Goal: Transaction & Acquisition: Purchase product/service

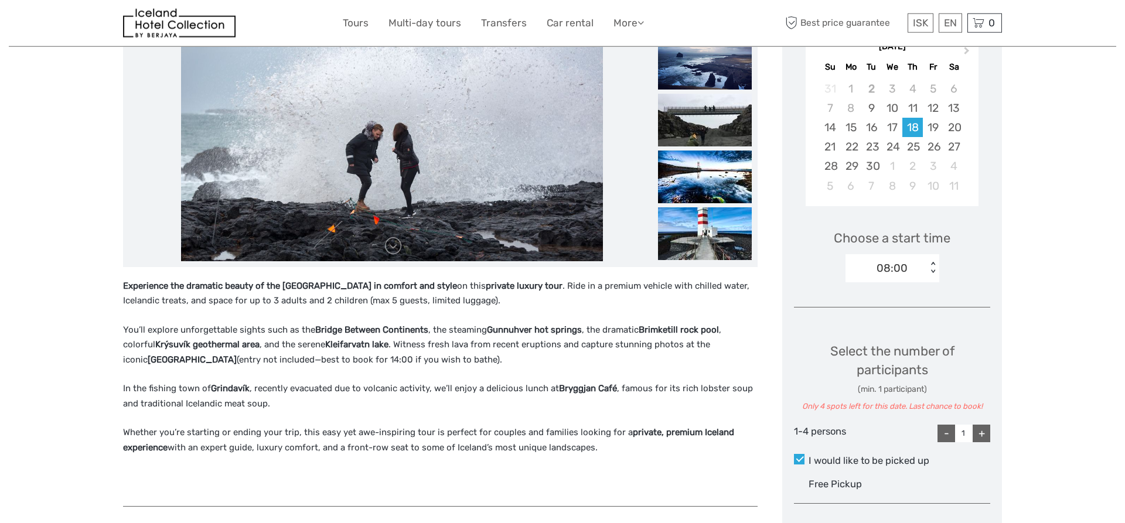
scroll to position [119, 0]
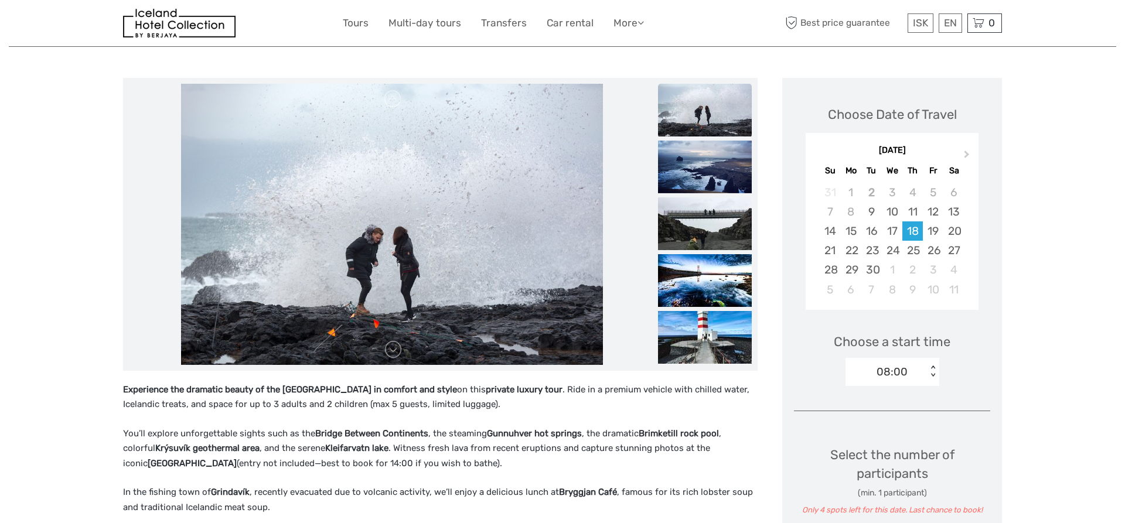
click at [718, 117] on img at bounding box center [705, 110] width 94 height 53
click at [698, 182] on img at bounding box center [705, 167] width 94 height 53
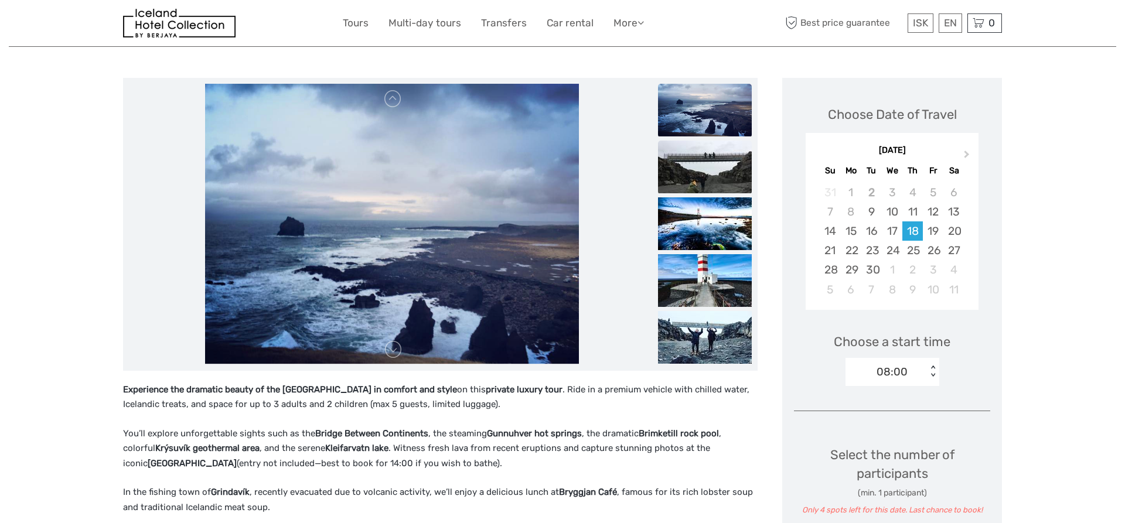
click at [706, 176] on img at bounding box center [705, 167] width 94 height 53
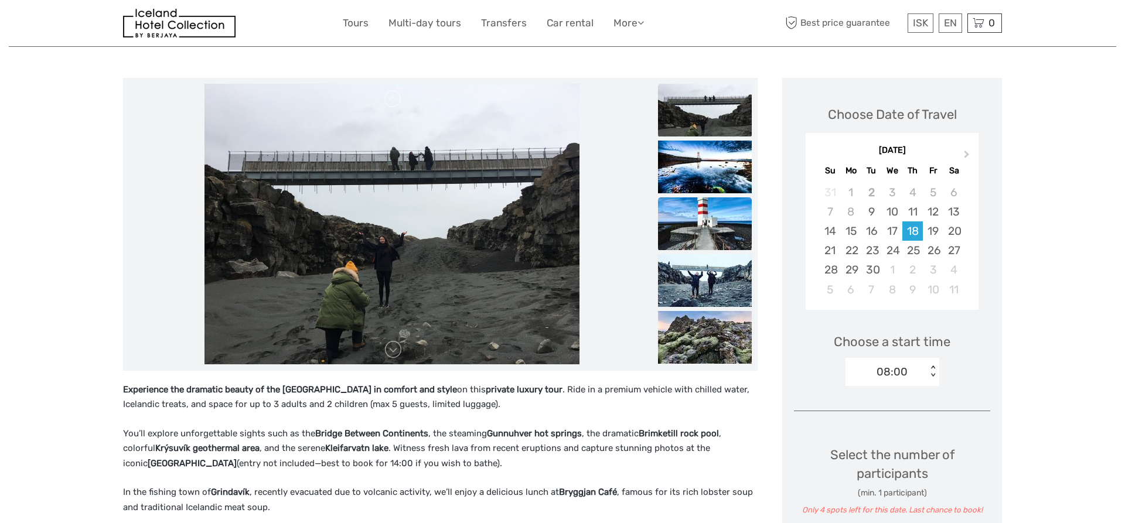
click at [695, 232] on img at bounding box center [705, 223] width 94 height 53
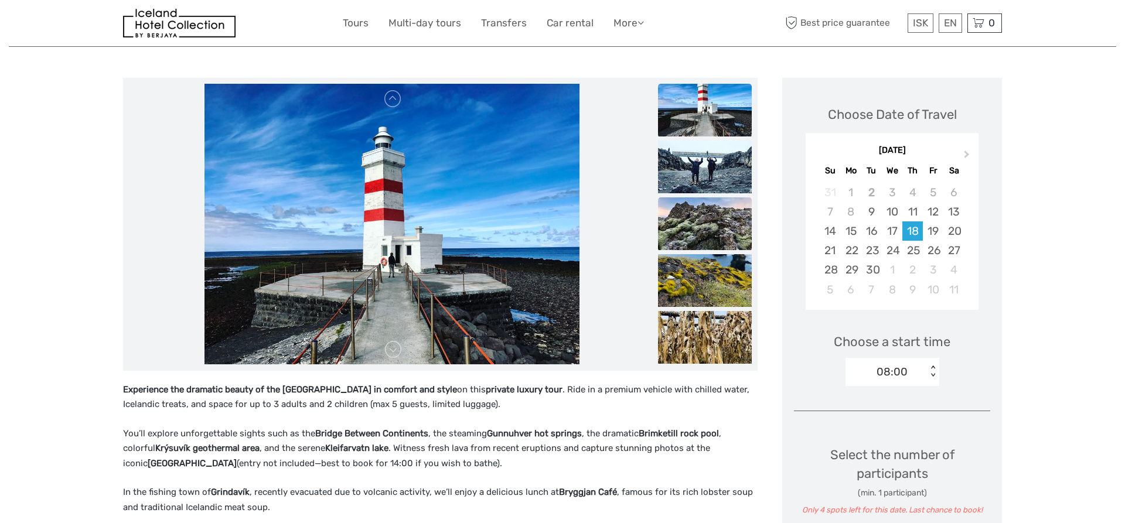
click at [695, 235] on img at bounding box center [705, 223] width 94 height 53
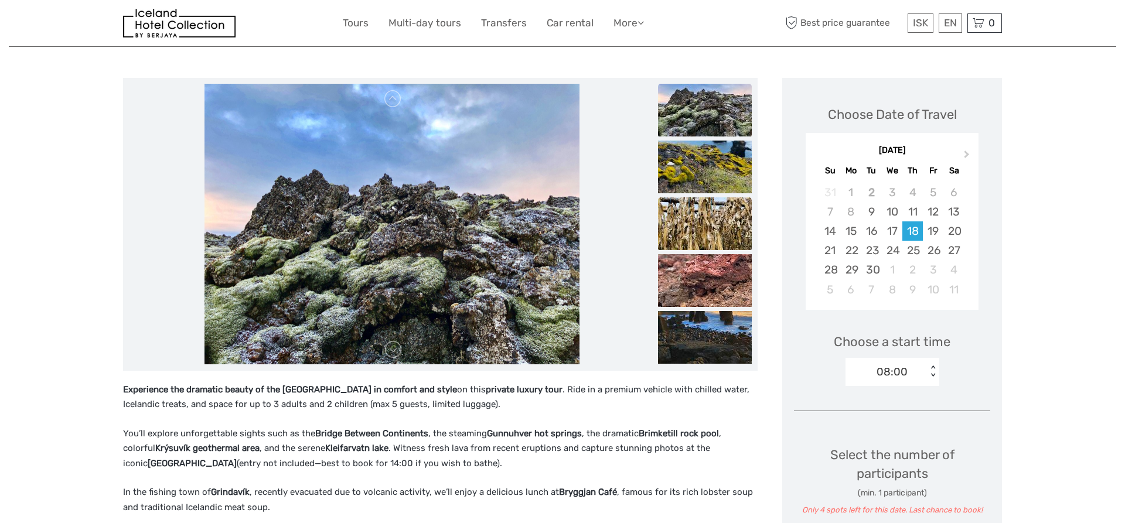
click at [703, 234] on img at bounding box center [705, 223] width 94 height 53
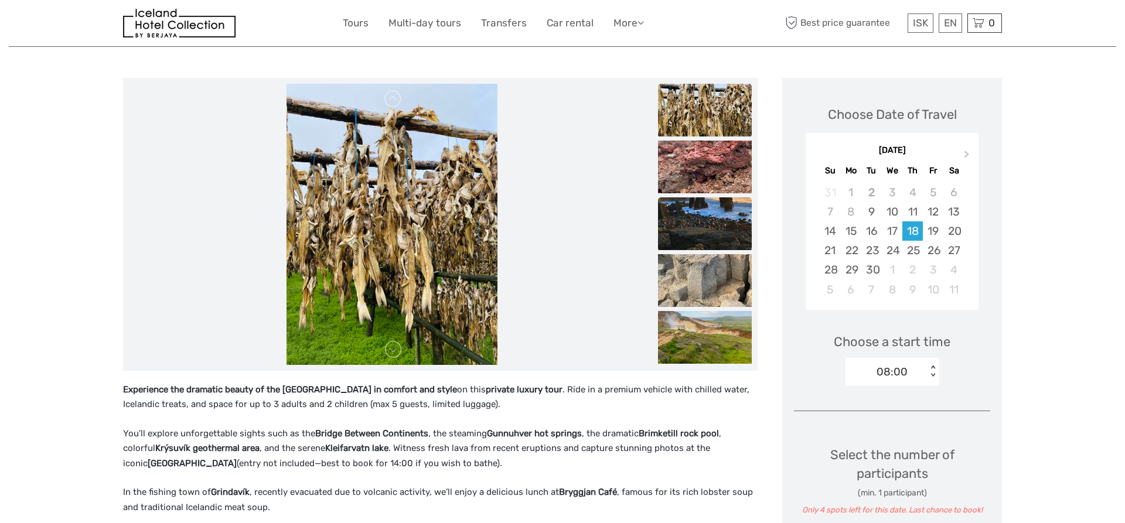
click at [689, 234] on img at bounding box center [705, 223] width 94 height 53
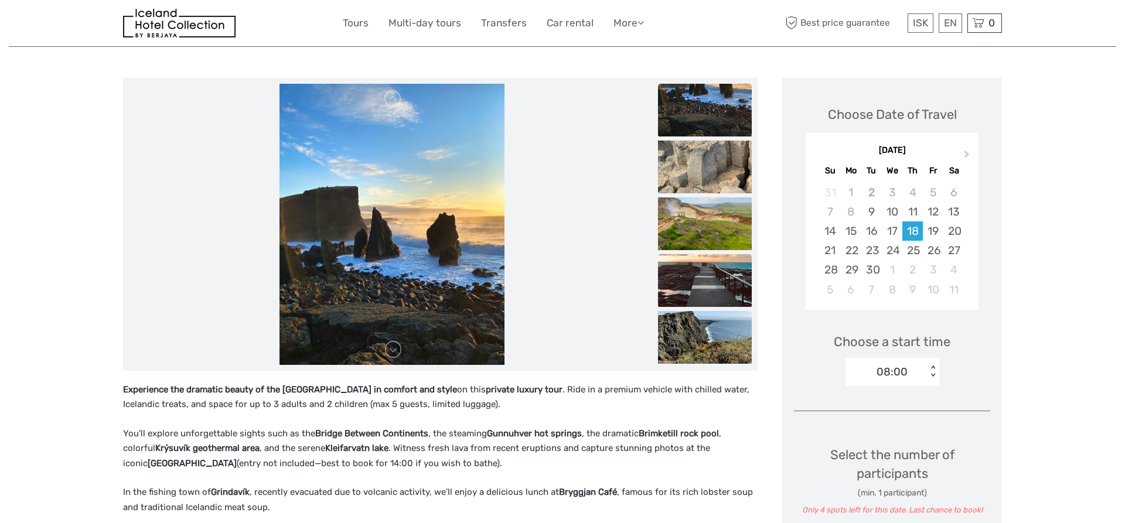
click at [689, 291] on img at bounding box center [705, 280] width 94 height 53
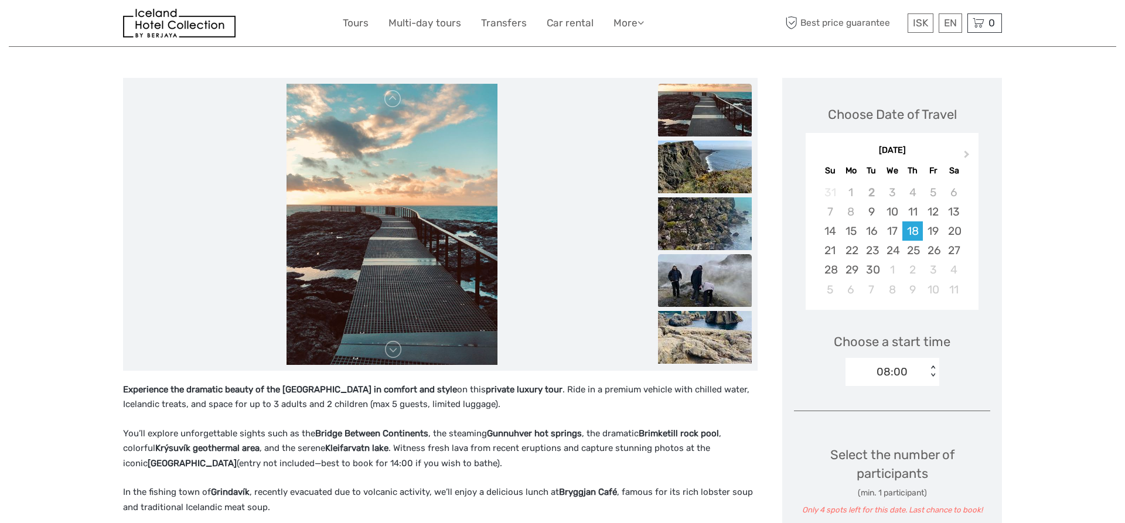
click at [701, 285] on img at bounding box center [705, 280] width 94 height 53
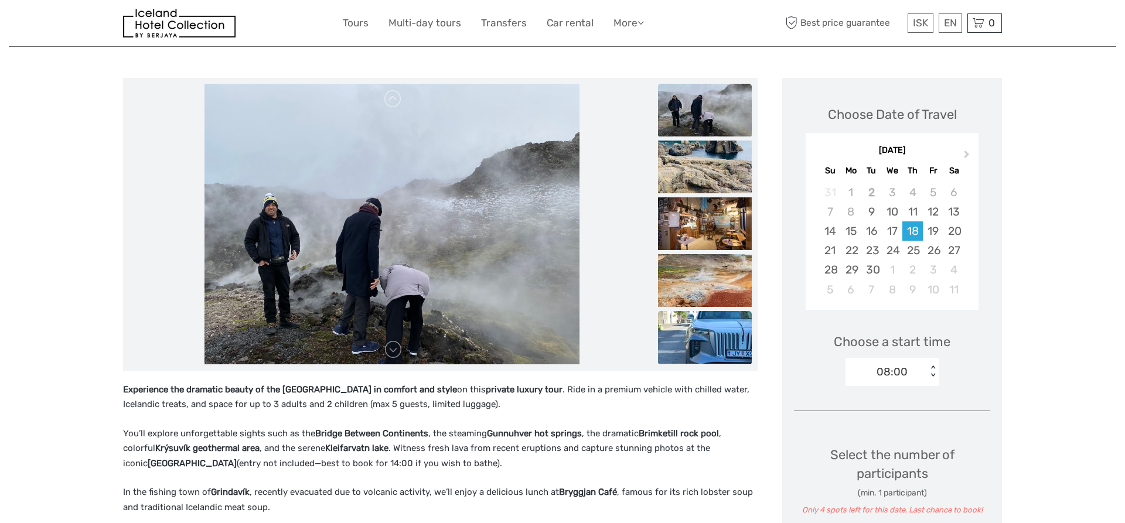
click at [704, 341] on img at bounding box center [705, 337] width 94 height 53
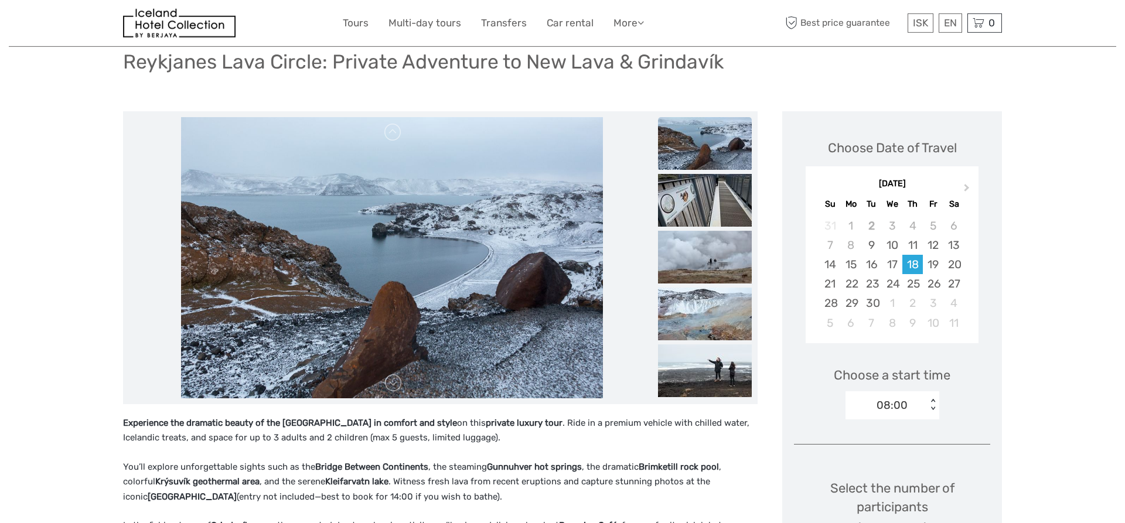
scroll to position [239, 0]
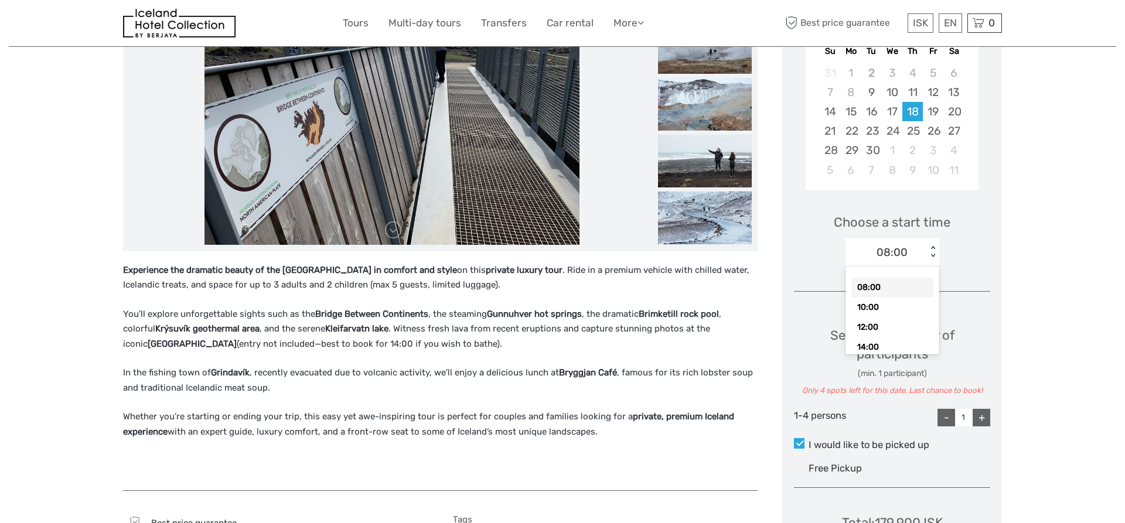
click at [934, 255] on div "< >" at bounding box center [932, 252] width 10 height 12
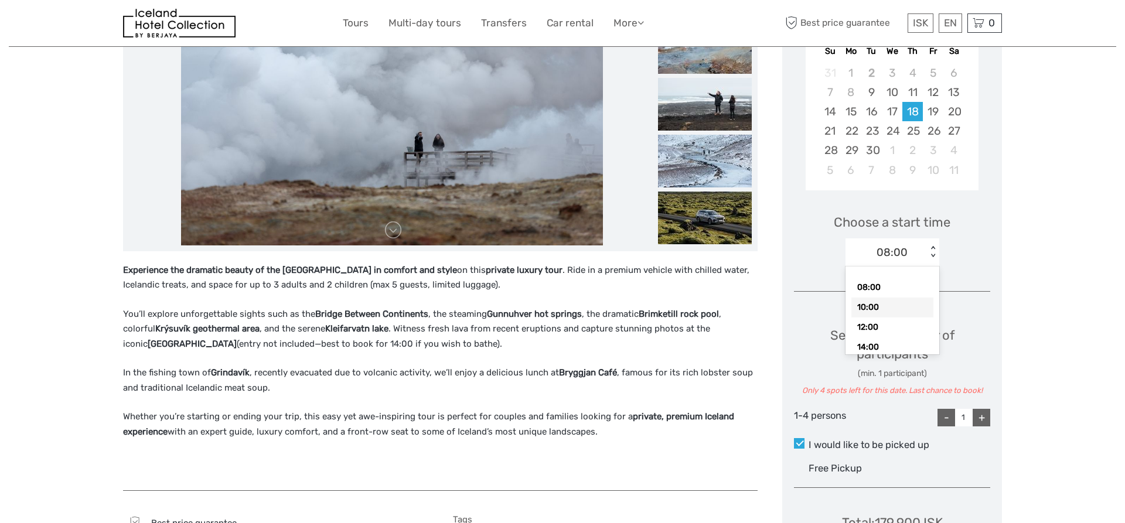
click at [866, 306] on div "10:00" at bounding box center [892, 308] width 82 height 20
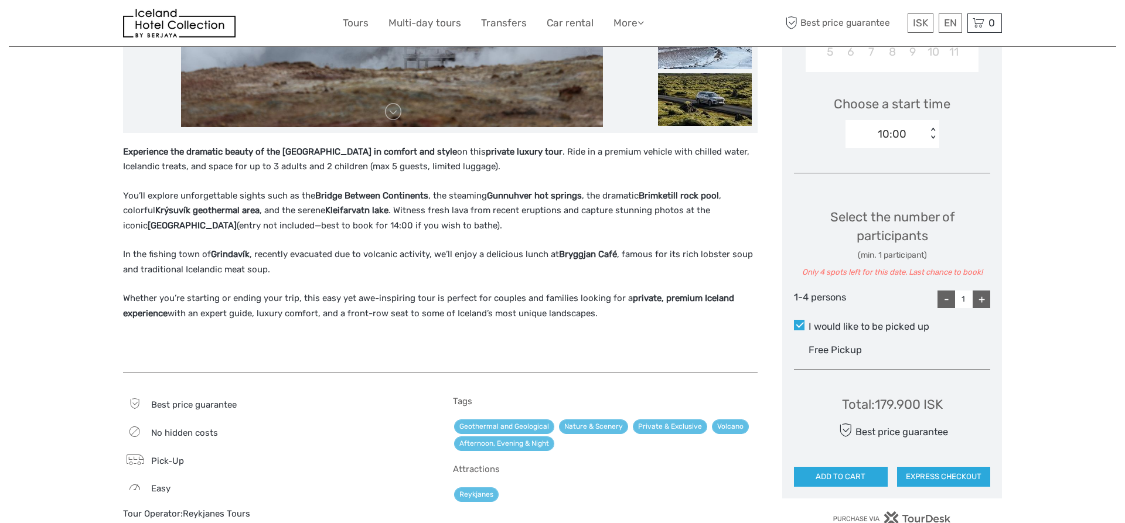
scroll to position [358, 0]
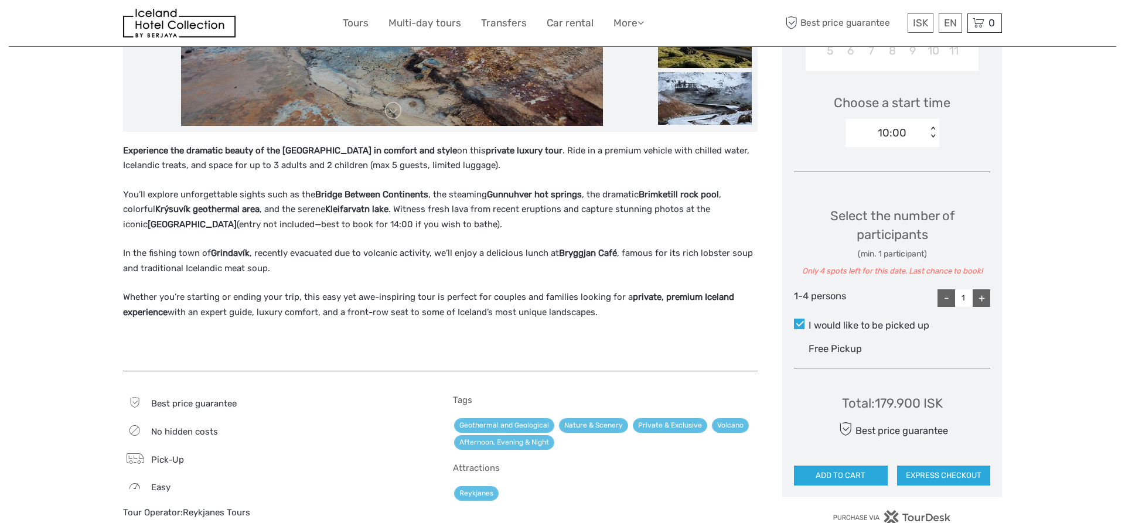
click at [982, 299] on div "+" at bounding box center [981, 298] width 18 height 18
type input "2"
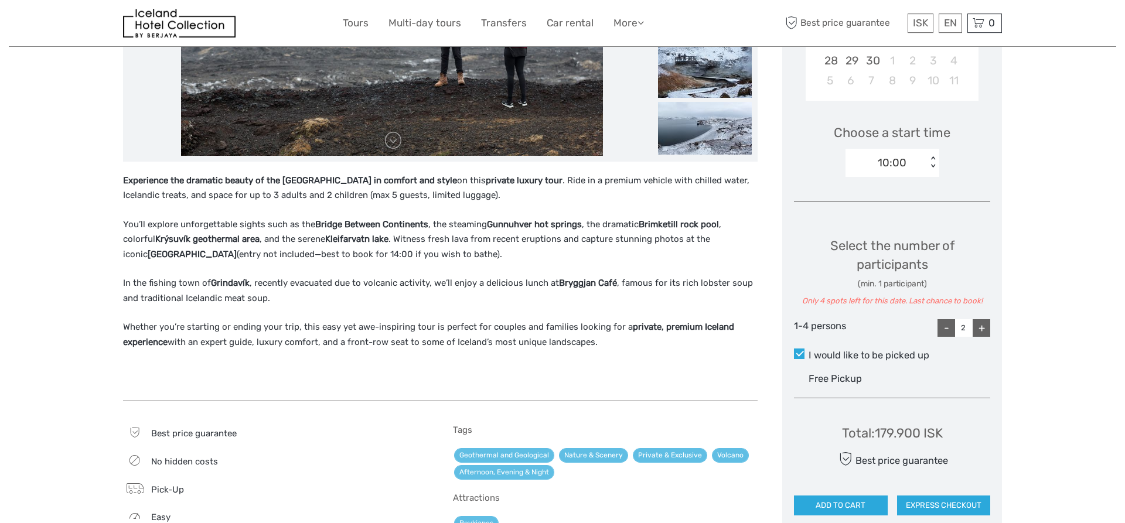
scroll to position [538, 0]
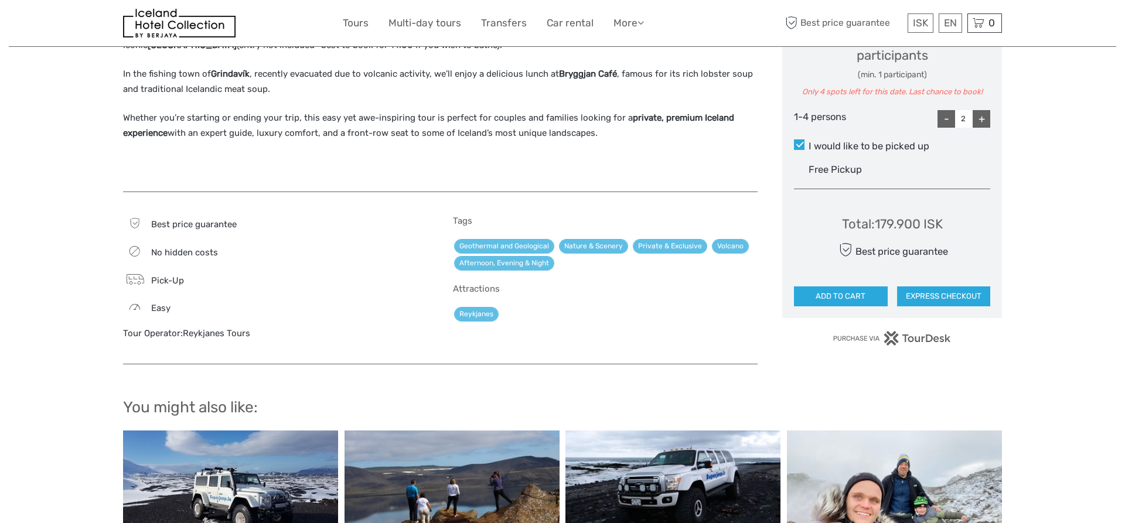
click at [932, 221] on div "Total : 179.900 ISK" at bounding box center [892, 224] width 101 height 18
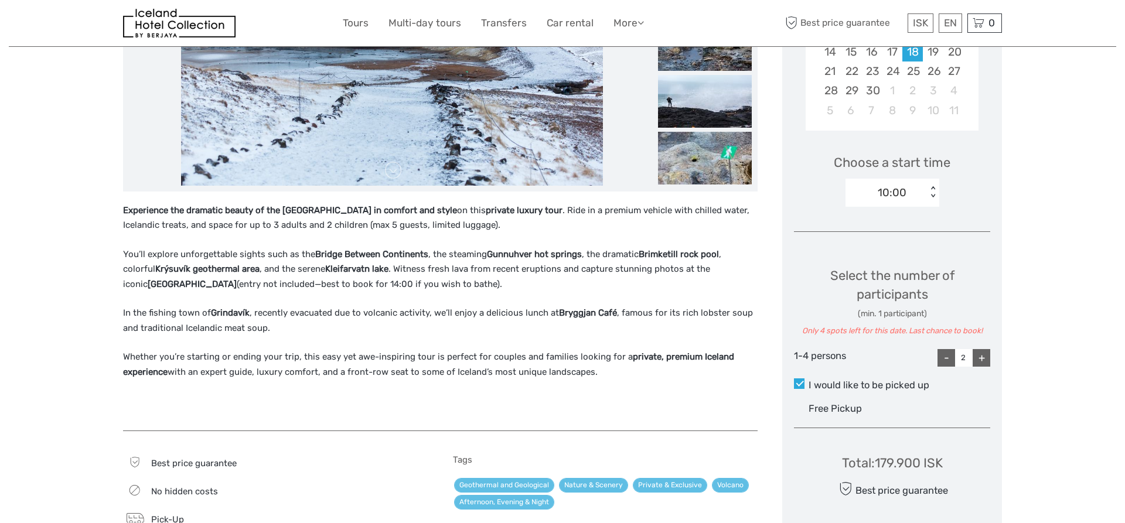
scroll to position [418, 0]
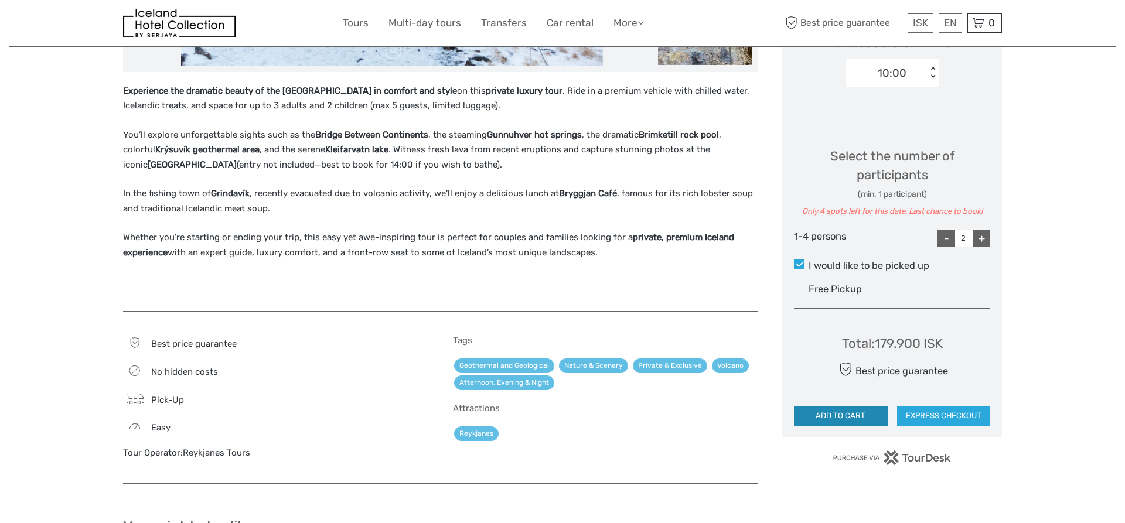
click at [841, 415] on button "ADD TO CART" at bounding box center [841, 416] width 94 height 20
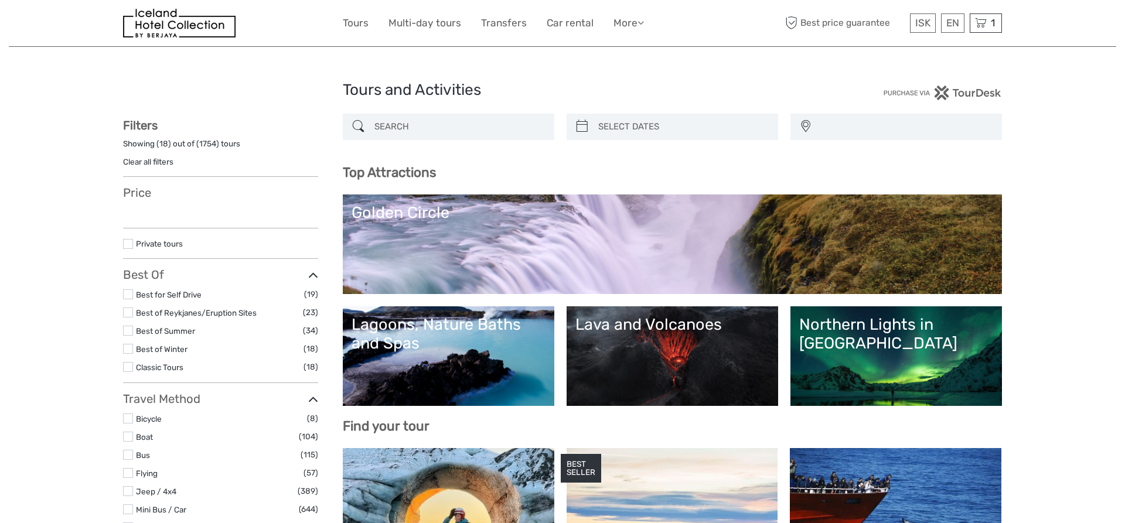
select select
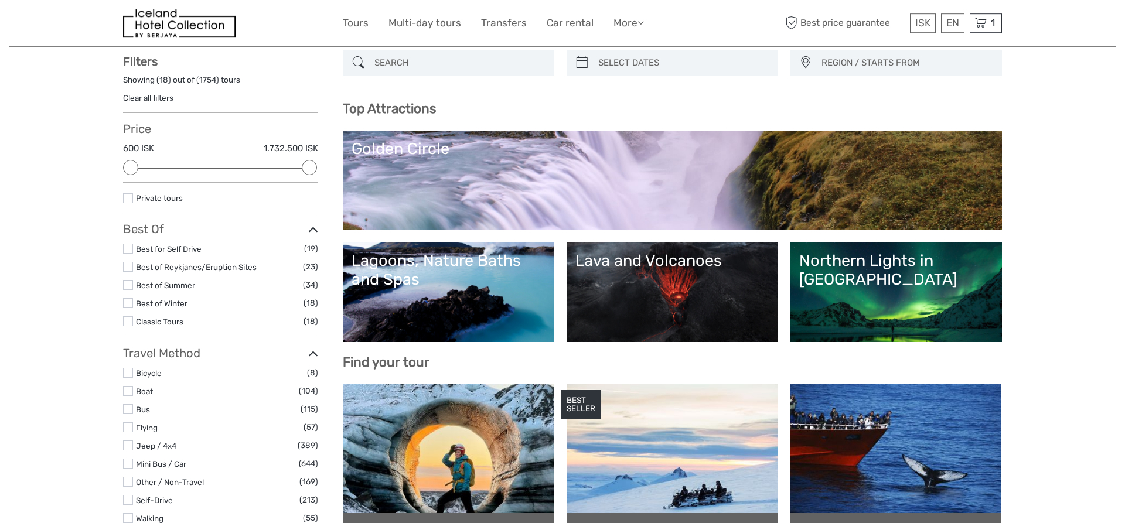
scroll to position [60, 0]
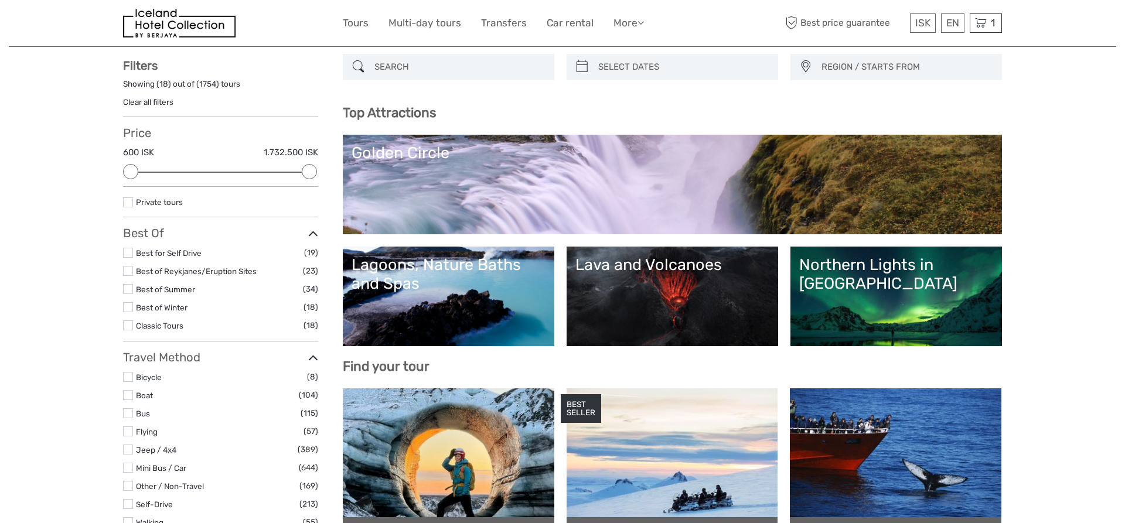
click at [627, 299] on link "Lava and Volcanoes" at bounding box center [672, 296] width 194 height 82
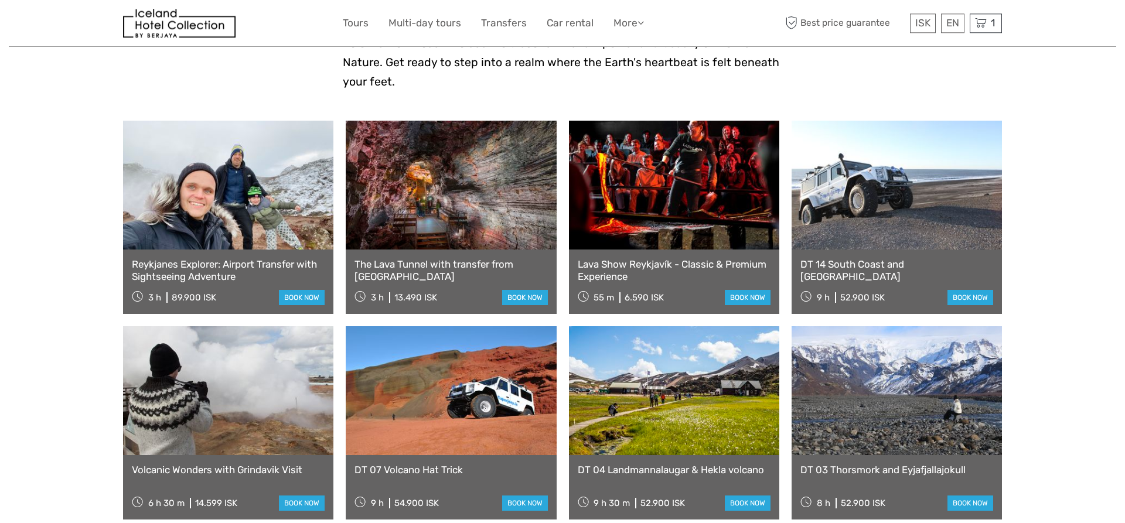
scroll to position [538, 0]
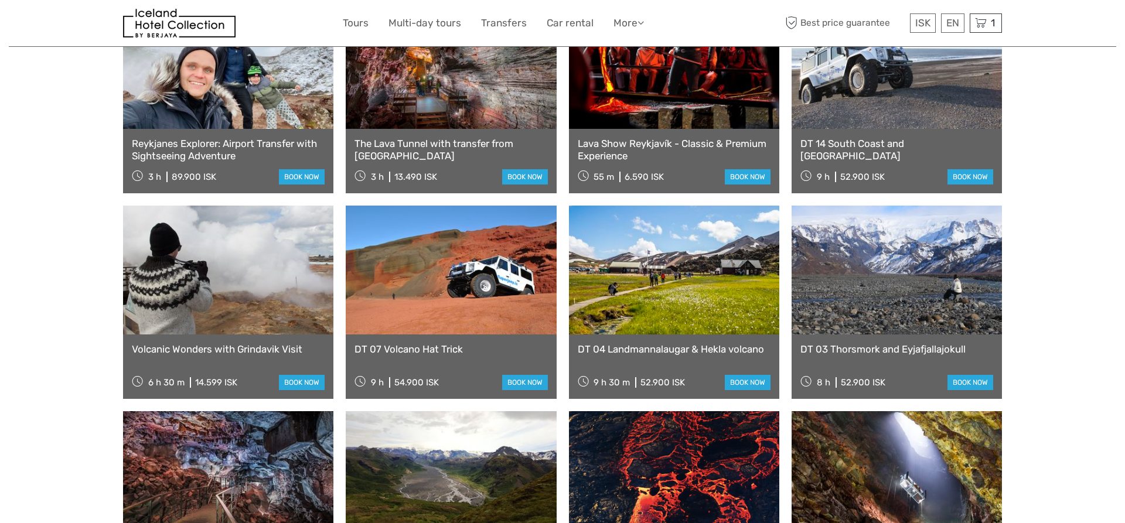
click at [178, 251] on link at bounding box center [228, 270] width 210 height 129
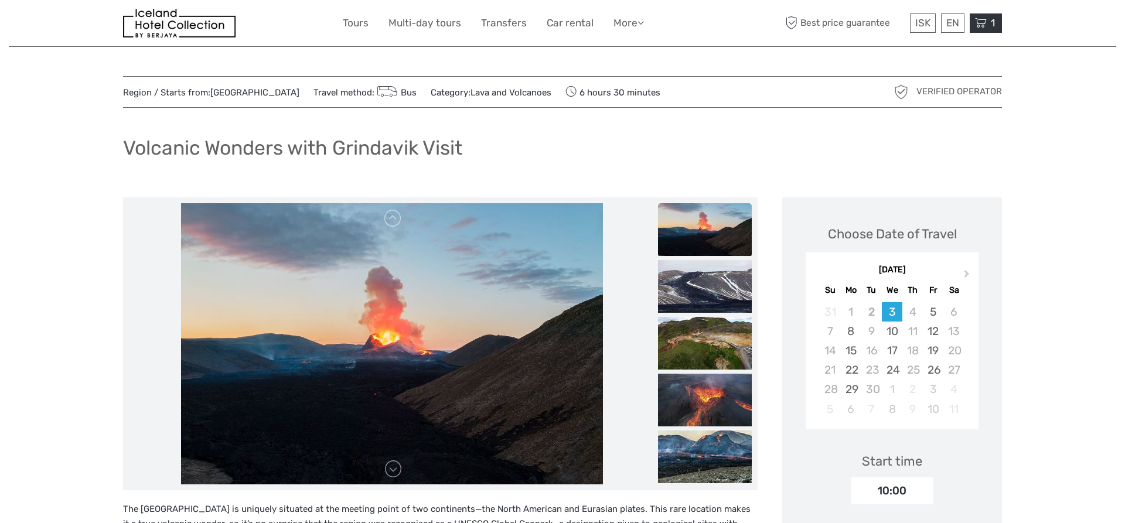
click at [983, 21] on icon at bounding box center [981, 23] width 12 height 15
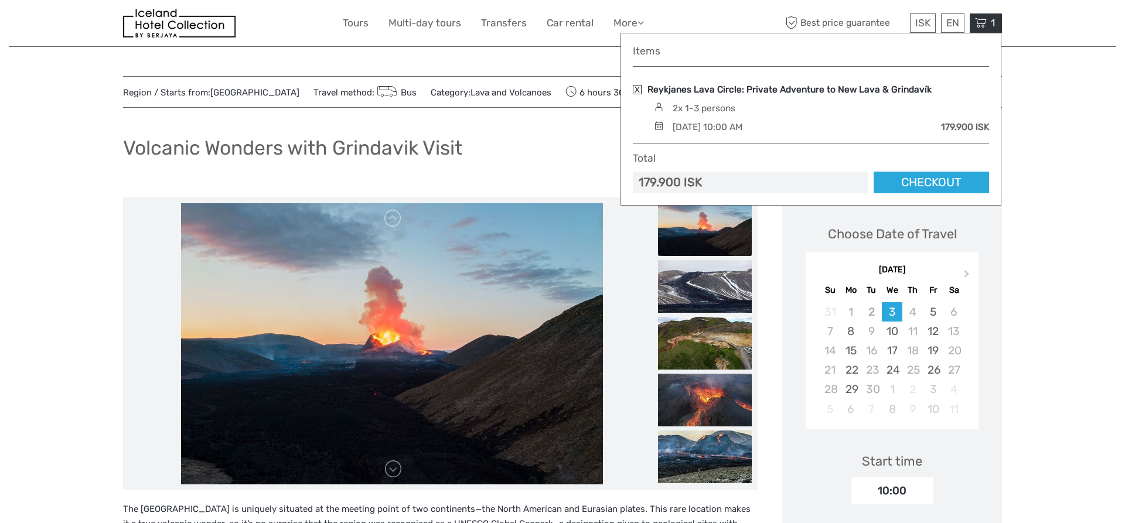
click at [760, 90] on link "Reykjanes Lava Circle: Private Adventure to New Lava & Grindavík" at bounding box center [789, 89] width 284 height 13
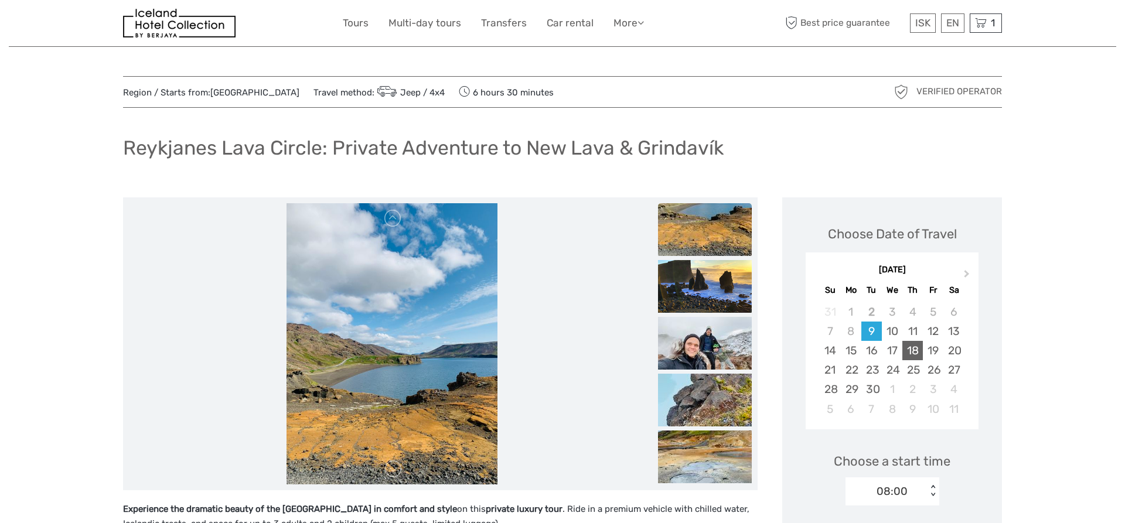
click at [914, 348] on div "18" at bounding box center [912, 350] width 20 height 19
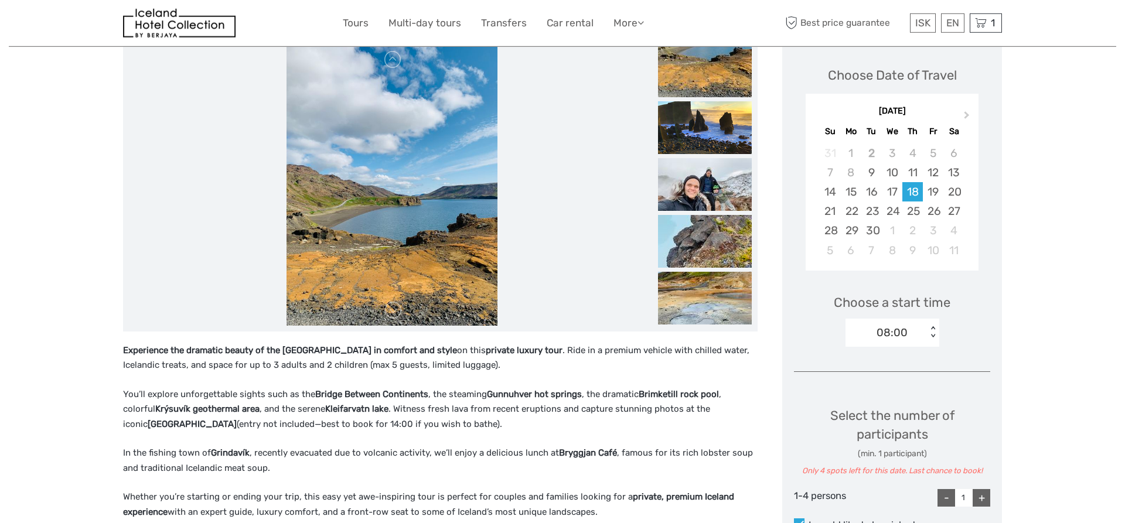
scroll to position [179, 0]
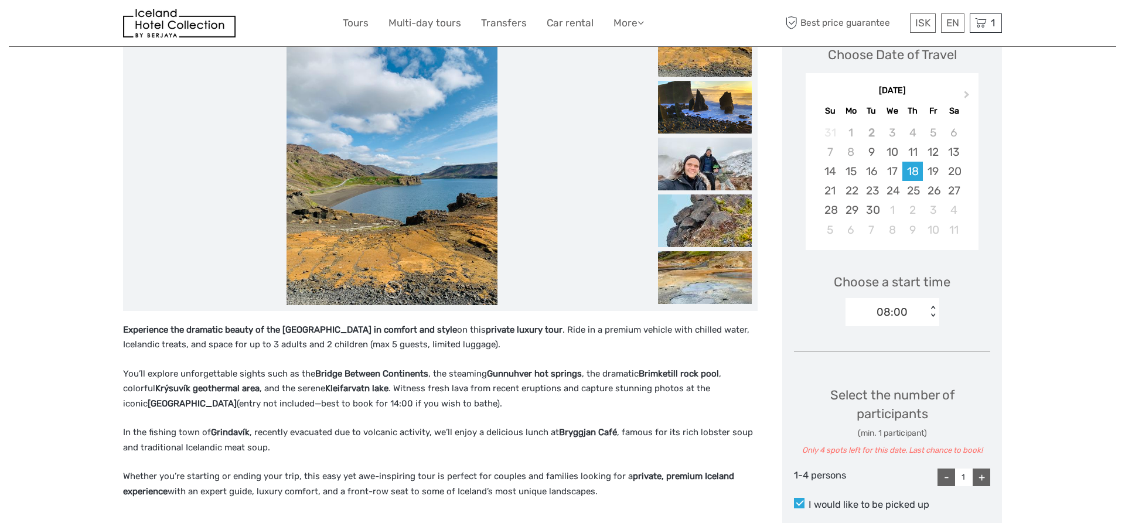
click at [932, 314] on div "< >" at bounding box center [932, 312] width 10 height 12
click at [869, 366] on div "10:00" at bounding box center [892, 367] width 82 height 20
click at [983, 479] on div "+" at bounding box center [981, 478] width 18 height 18
type input "2"
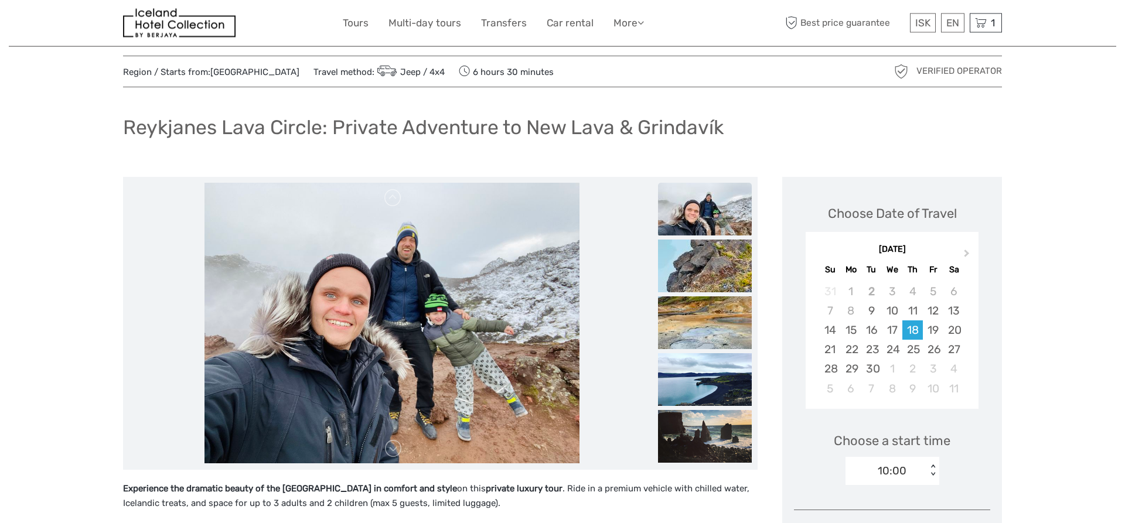
scroll to position [0, 0]
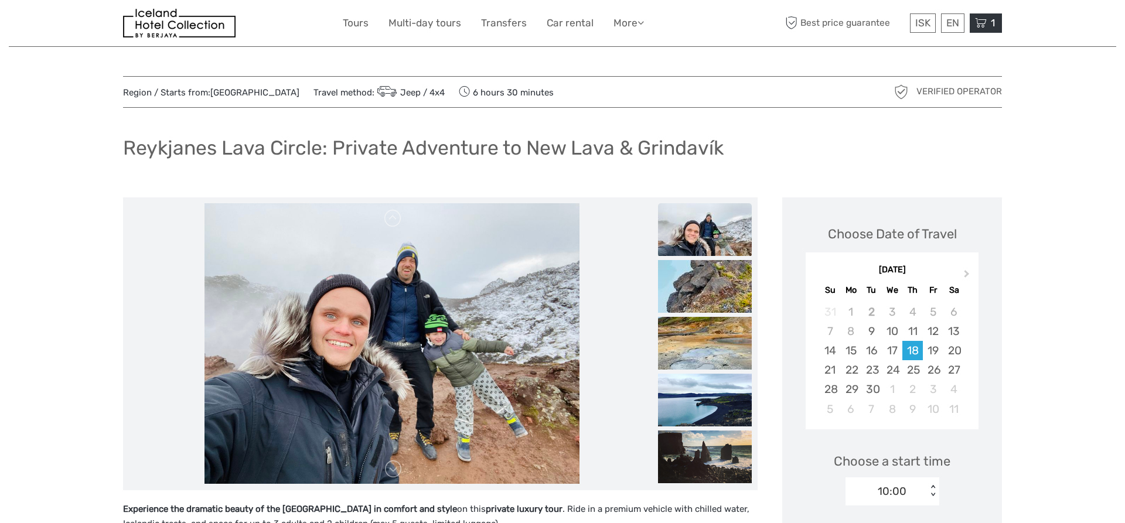
click at [983, 23] on icon at bounding box center [981, 23] width 12 height 15
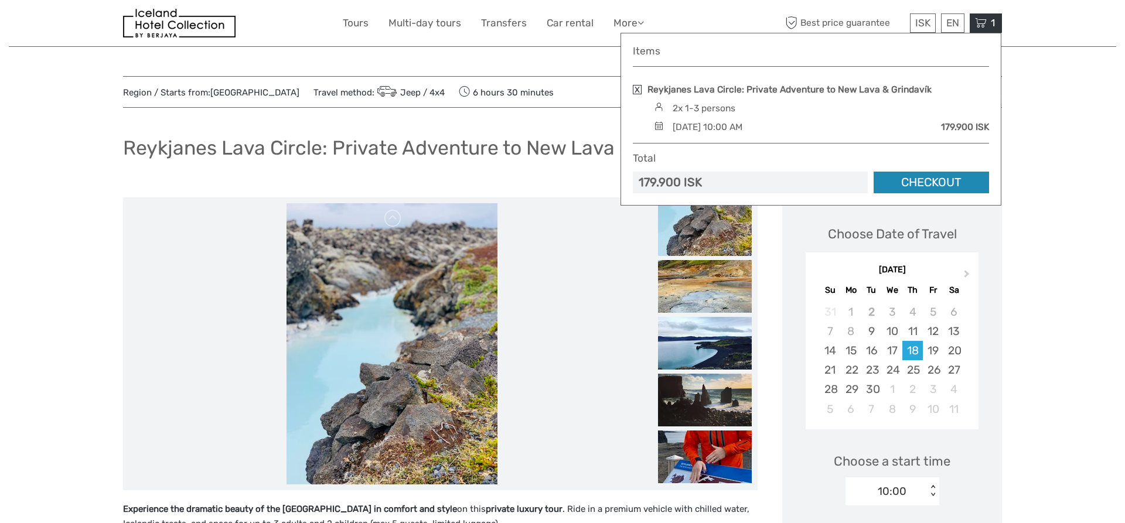
click at [945, 182] on link "Checkout" at bounding box center [930, 183] width 115 height 22
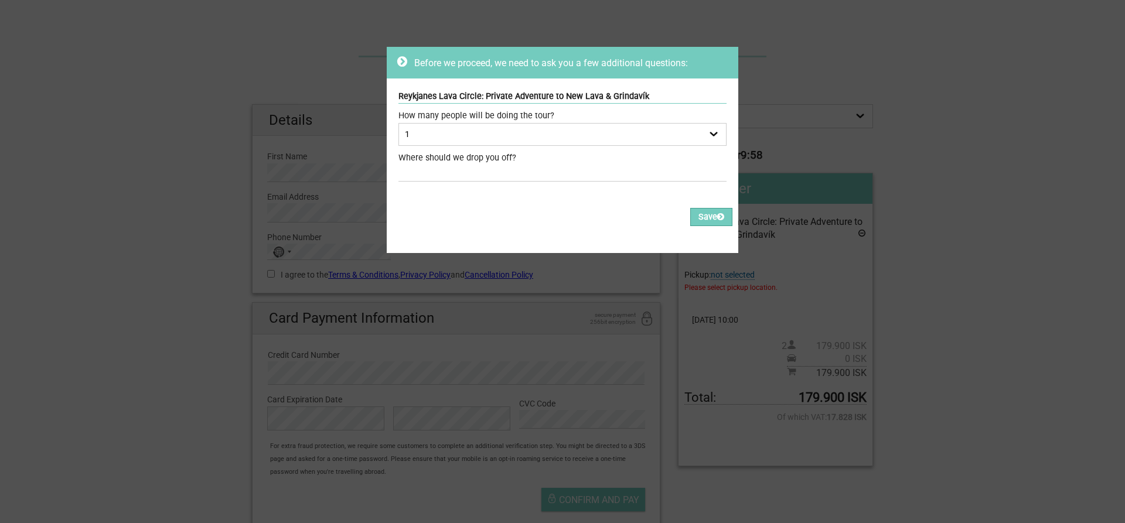
click at [398, 123] on select "1 2 3 4 5 6 7" at bounding box center [562, 134] width 328 height 23
select select "2"
click option "2" at bounding box center [0, 0] width 0 height 0
click at [477, 177] on input "text" at bounding box center [562, 173] width 328 height 17
type input "[GEOGRAPHIC_DATA], [STREET_ADDRESS]"
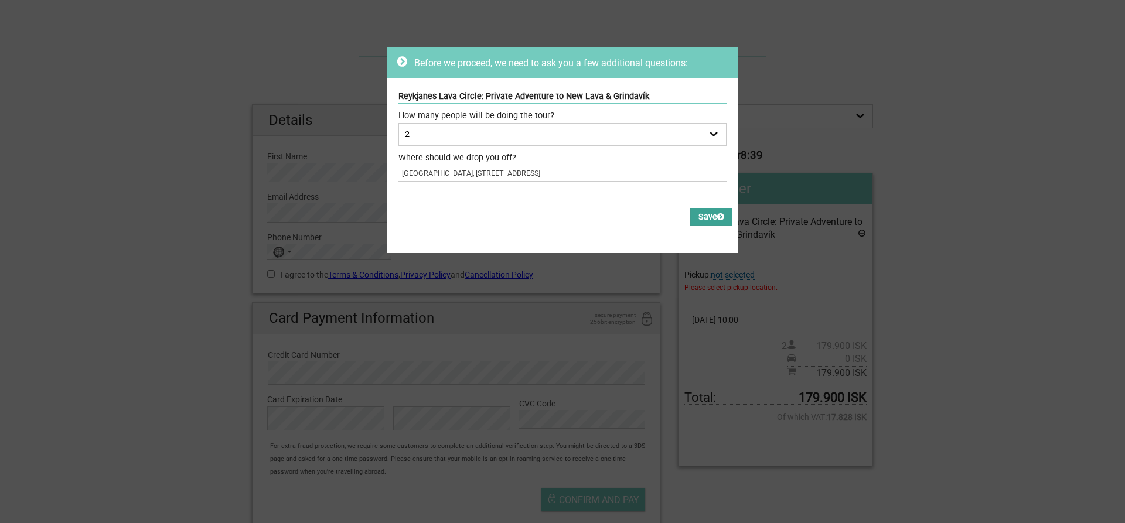
click at [703, 217] on button "Save" at bounding box center [711, 217] width 42 height 18
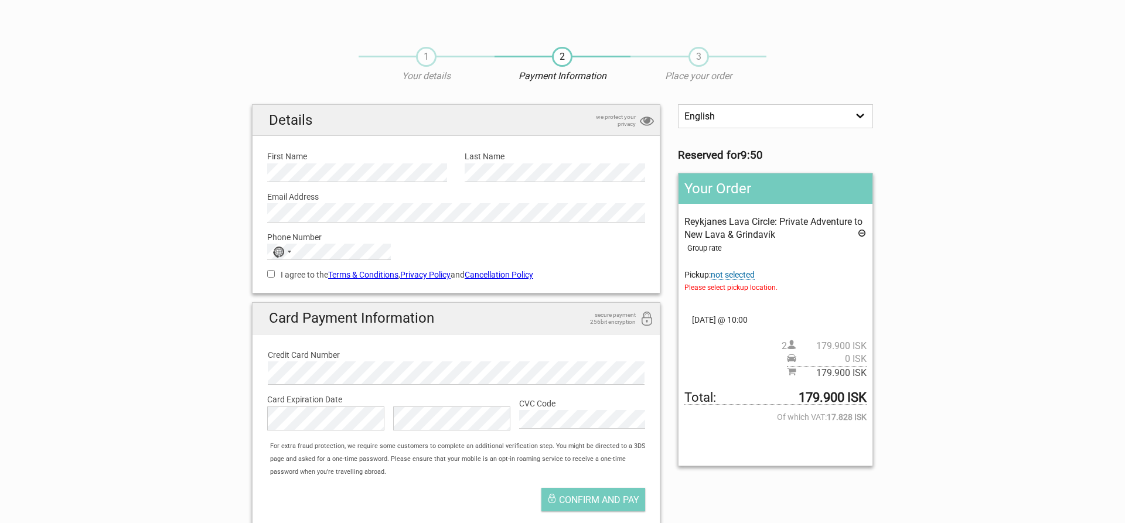
click at [740, 291] on span "Please select pickup location." at bounding box center [775, 287] width 182 height 13
click at [742, 275] on span "not selected" at bounding box center [732, 275] width 44 height 10
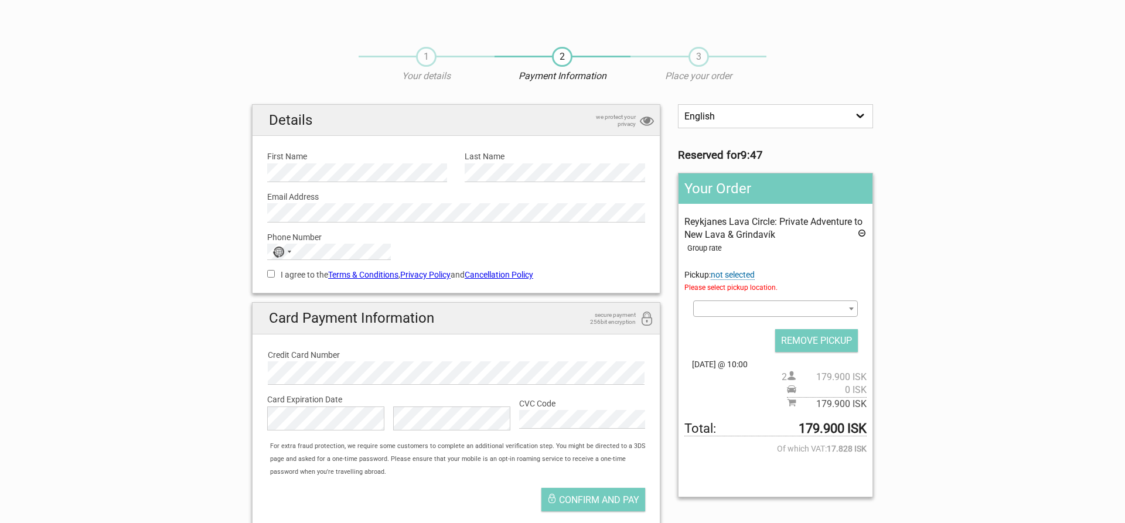
click at [851, 309] on b at bounding box center [851, 308] width 5 height 3
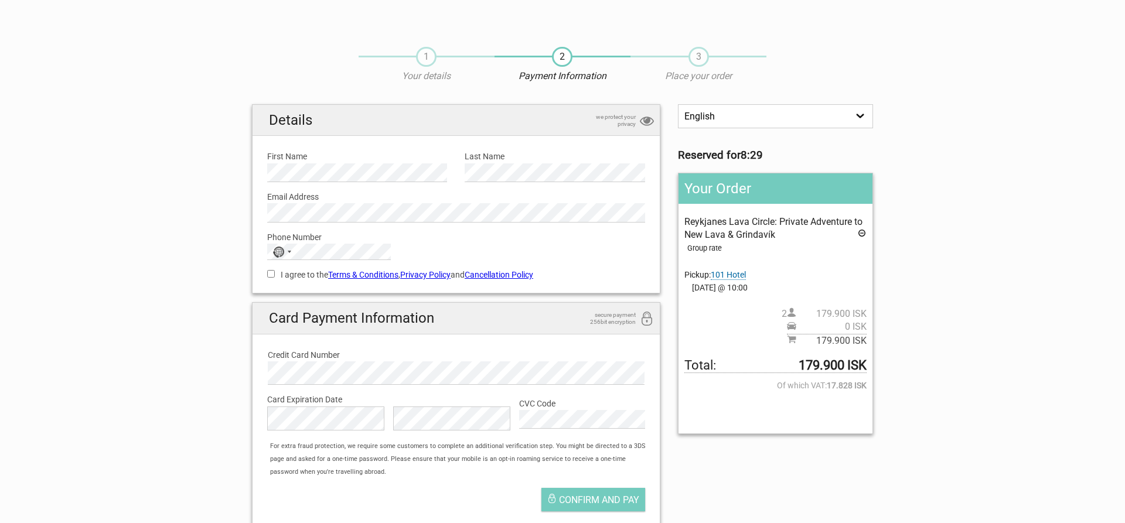
click at [735, 275] on span "101 Hotel" at bounding box center [727, 275] width 35 height 10
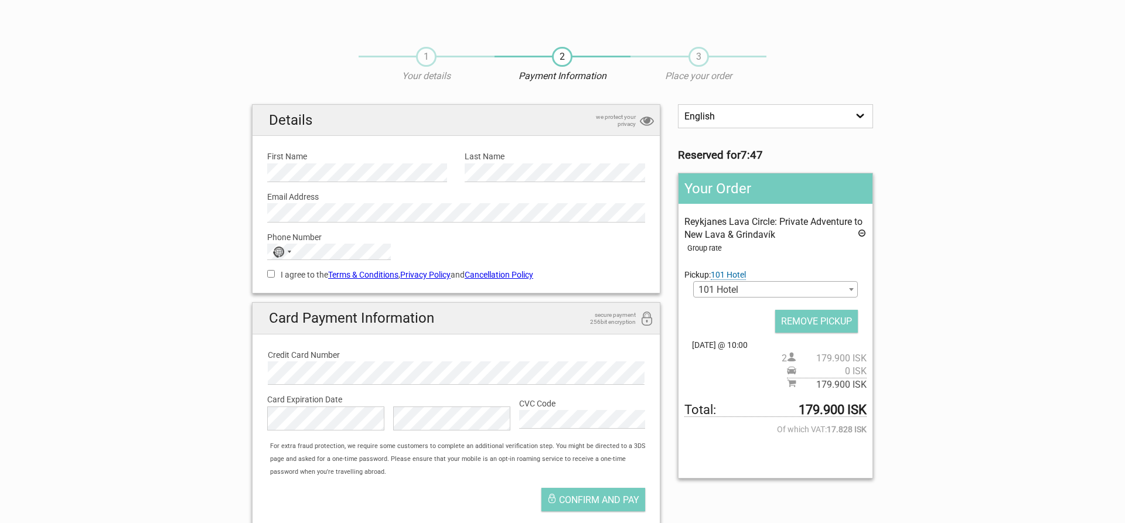
click at [852, 291] on b at bounding box center [851, 289] width 5 height 3
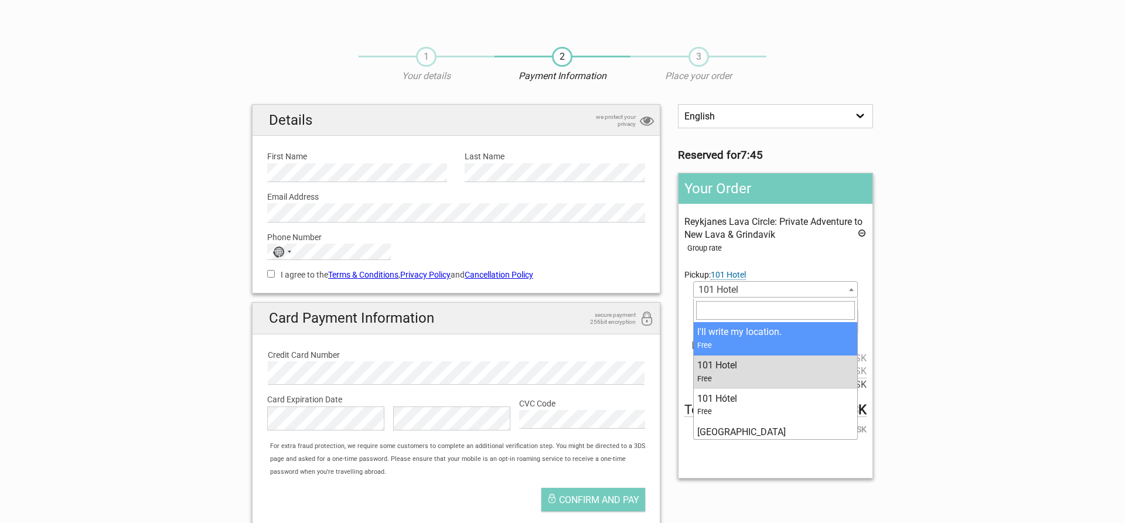
select select "376960"
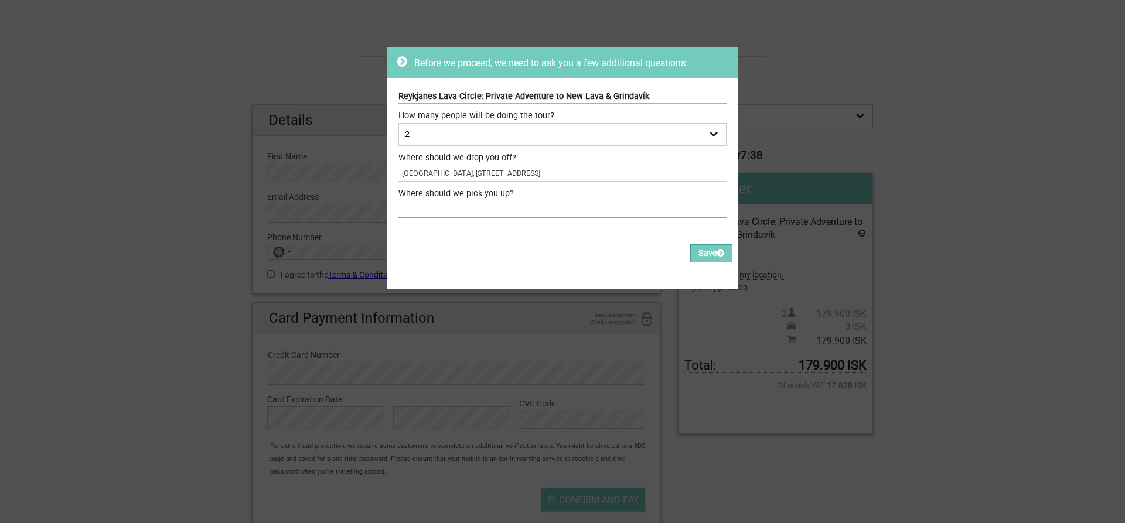
click at [410, 210] on input "text" at bounding box center [562, 209] width 328 height 17
type input "Iceland Parliament Hotel"
click at [706, 252] on button "Save" at bounding box center [711, 253] width 42 height 18
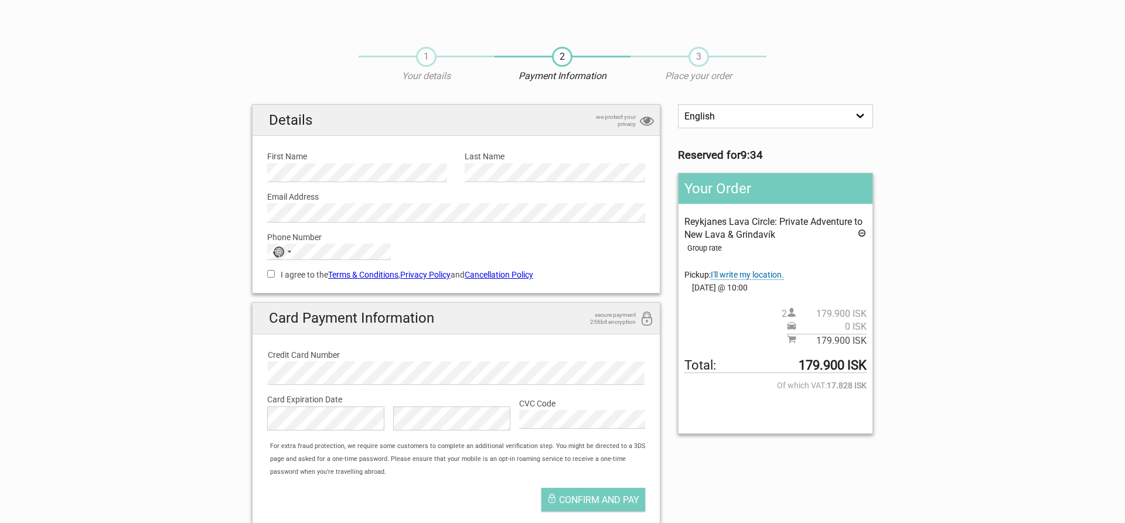
click at [414, 202] on label "Email Address" at bounding box center [456, 196] width 378 height 13
click at [293, 252] on div "No country selected" at bounding box center [281, 251] width 27 height 15
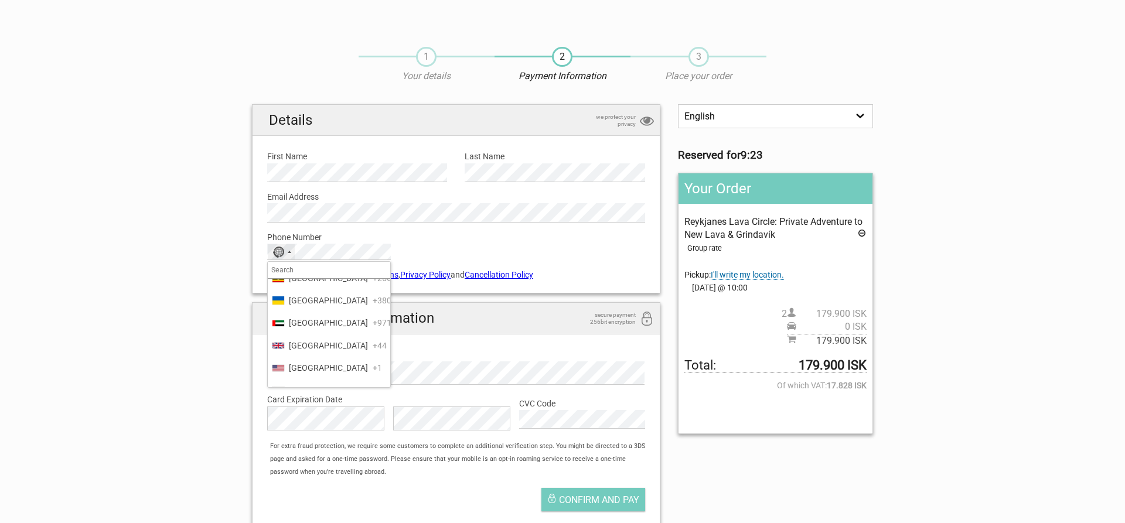
scroll to position [5339, 0]
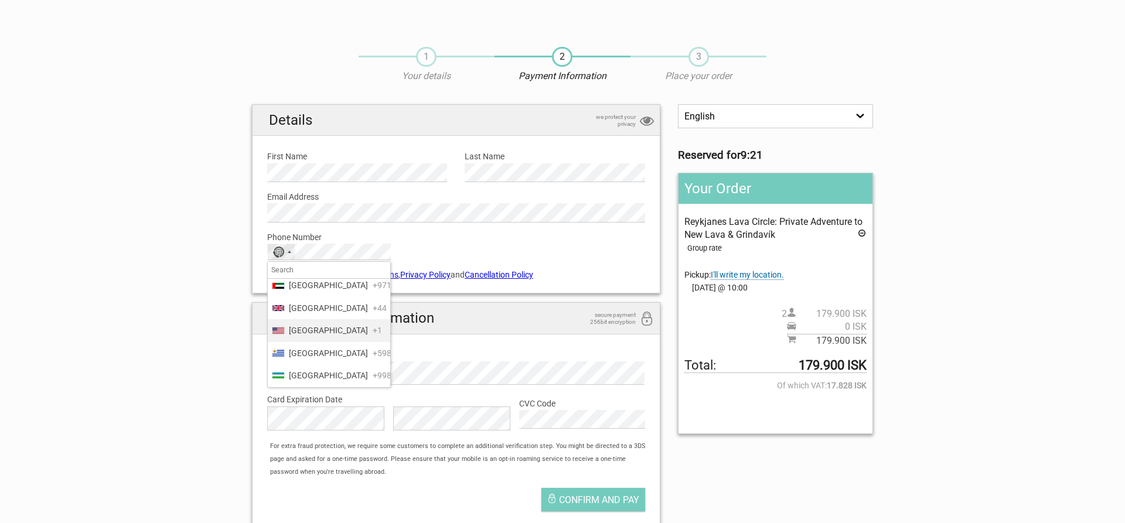
click at [327, 328] on span "[GEOGRAPHIC_DATA]" at bounding box center [328, 330] width 79 height 13
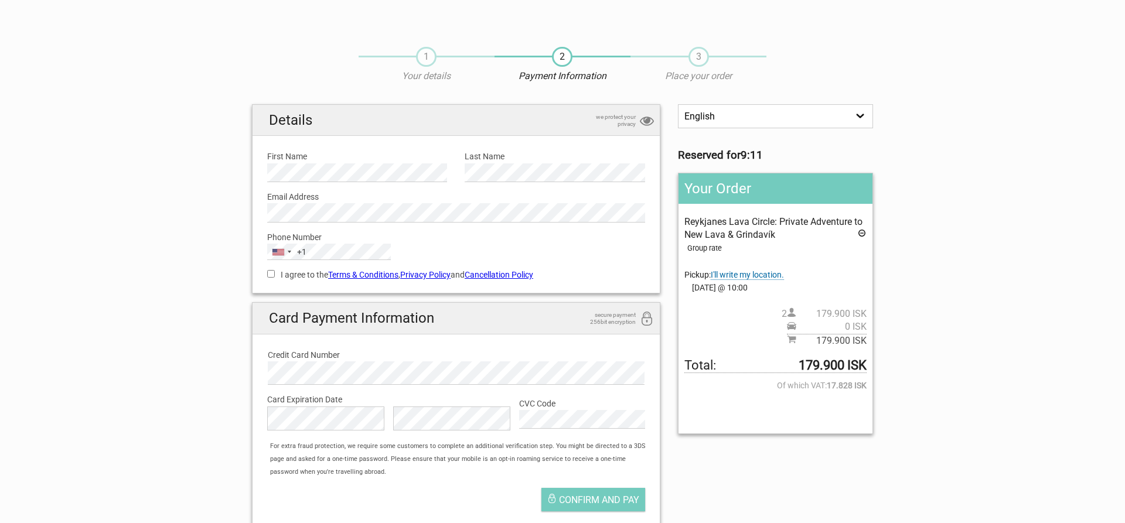
click at [272, 274] on input "I agree to the Terms & Conditions , Privacy Policy and Cancellation Policy" at bounding box center [271, 274] width 8 height 8
checkbox input "true"
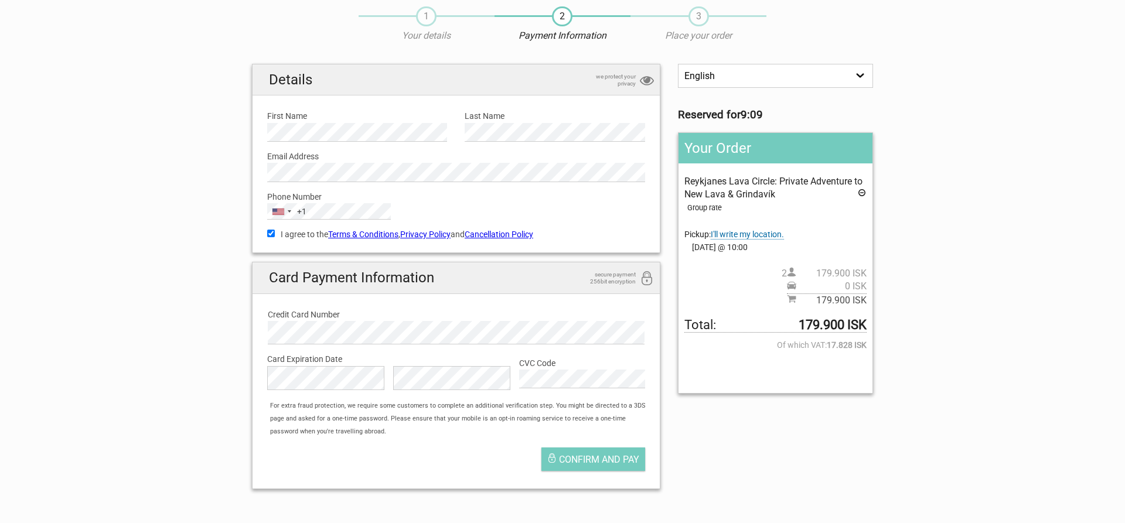
scroll to position [60, 0]
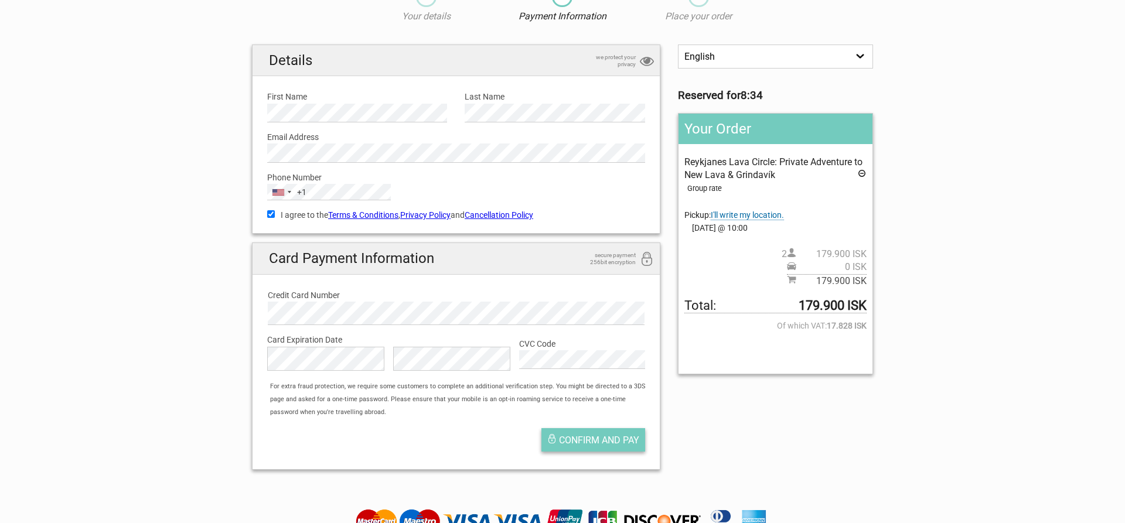
click at [578, 440] on span "Confirm and pay" at bounding box center [599, 440] width 80 height 11
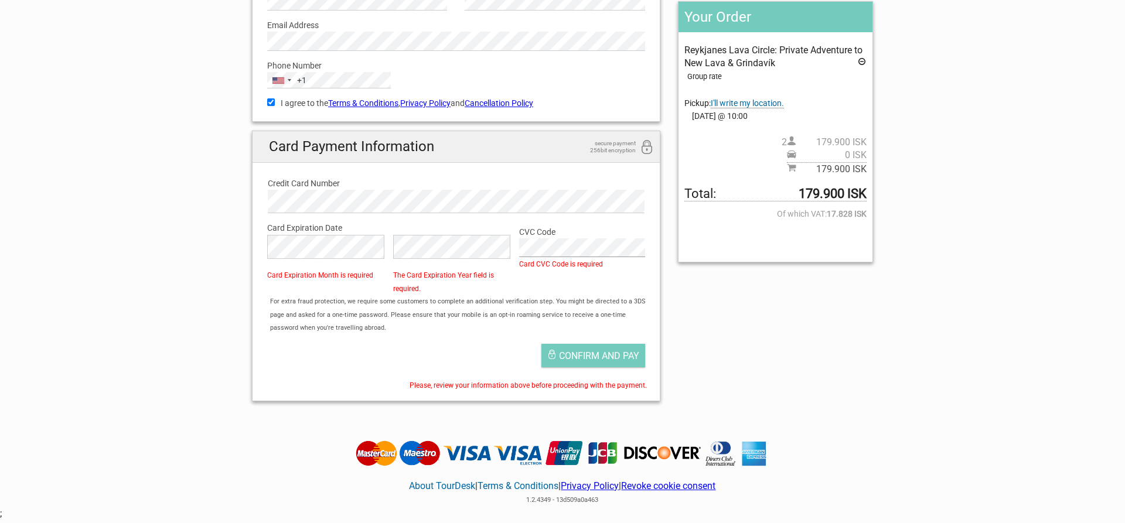
scroll to position [179, 0]
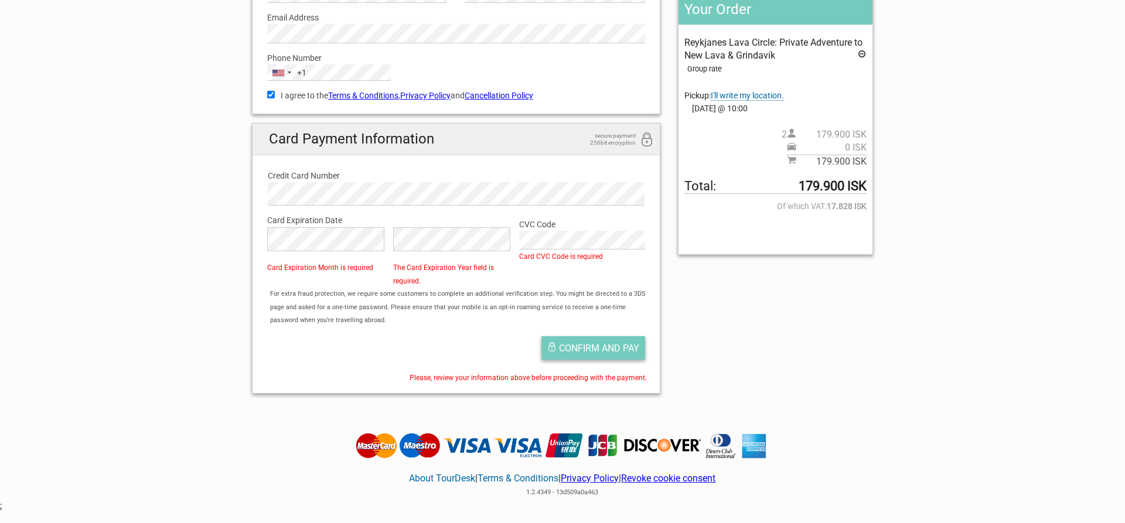
click at [601, 347] on span "Confirm and pay" at bounding box center [599, 348] width 80 height 11
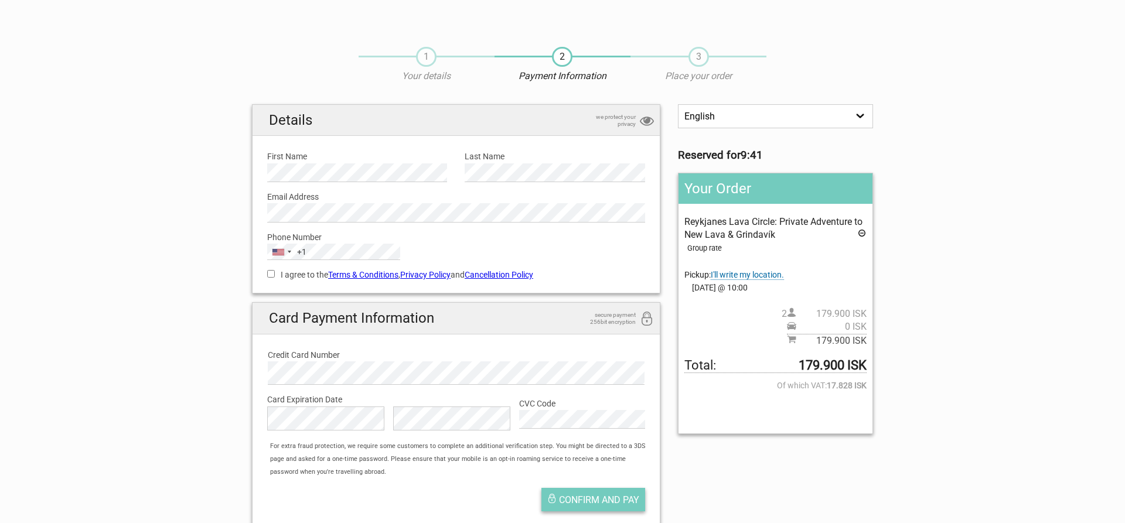
click at [603, 497] on span "Confirm and pay" at bounding box center [599, 499] width 80 height 11
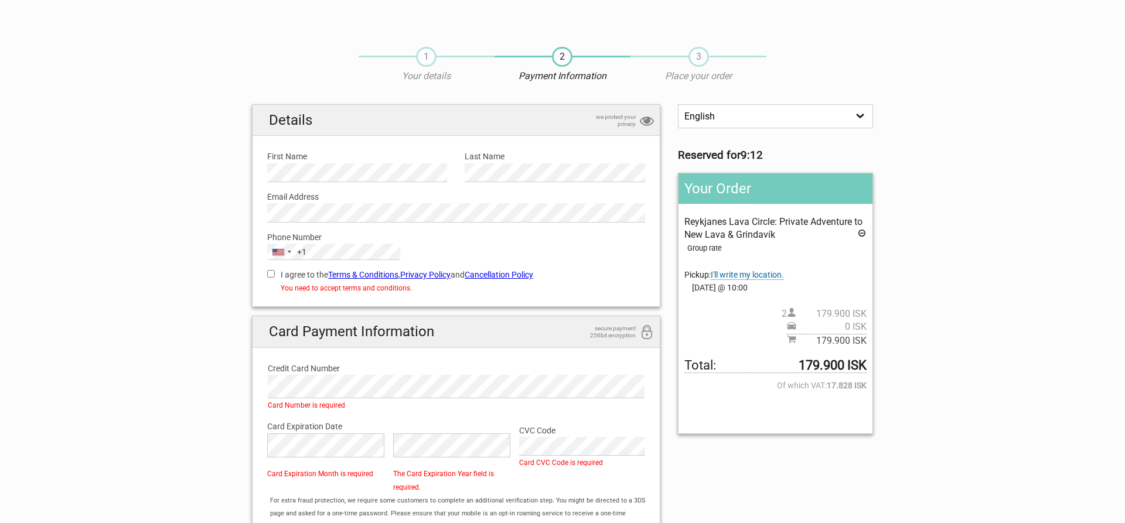
click at [269, 274] on input "I agree to the Terms & Conditions , Privacy Policy and Cancellation Policy" at bounding box center [271, 274] width 8 height 8
checkbox input "true"
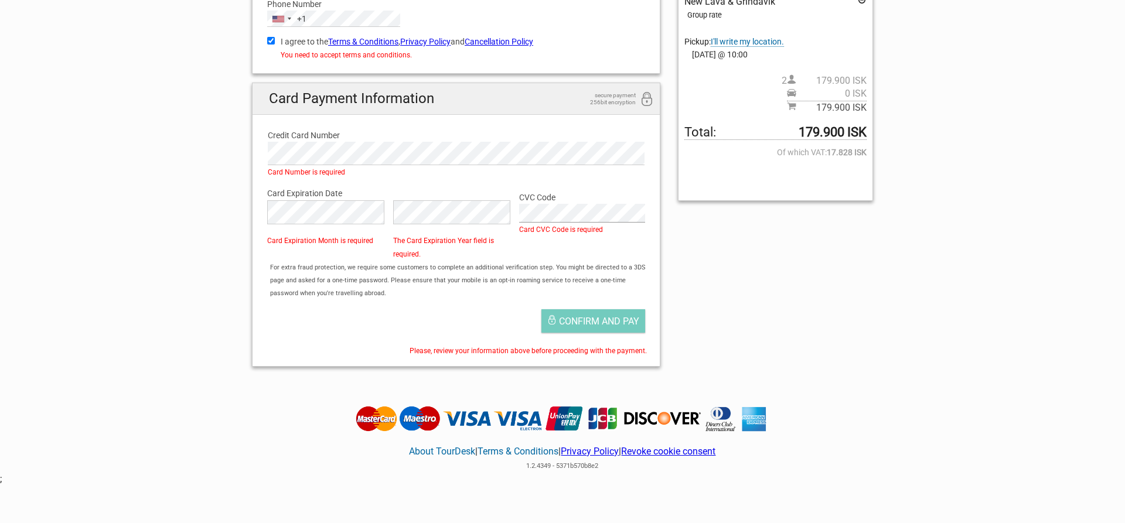
scroll to position [239, 0]
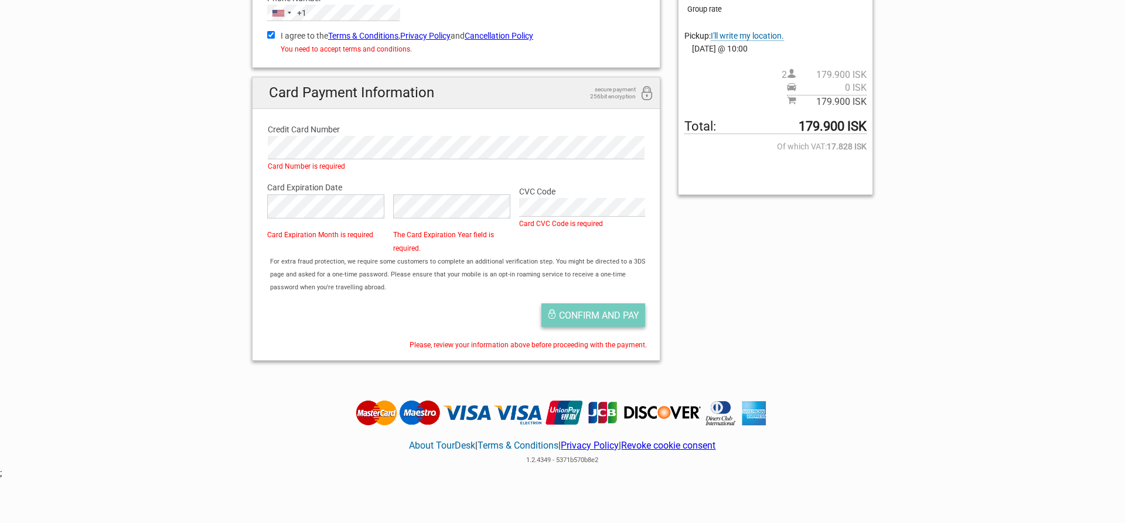
click at [574, 313] on span "Confirm and pay" at bounding box center [599, 315] width 80 height 11
